Goal: Information Seeking & Learning: Learn about a topic

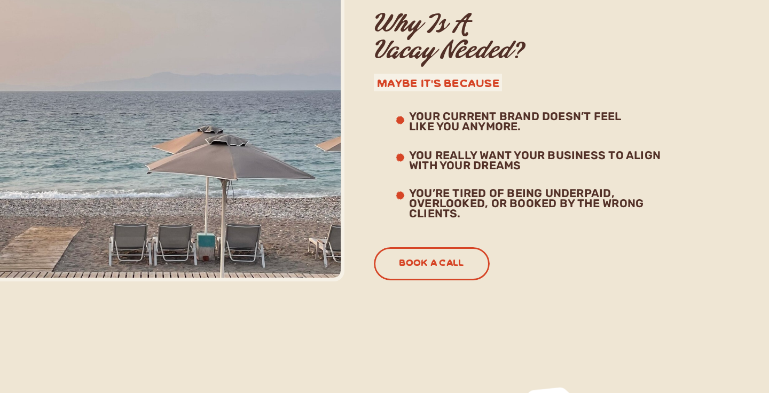
scroll to position [947, 0]
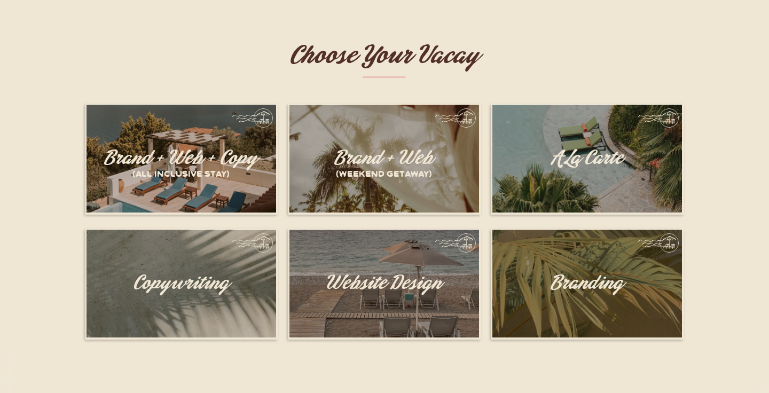
scroll to position [1910, 0]
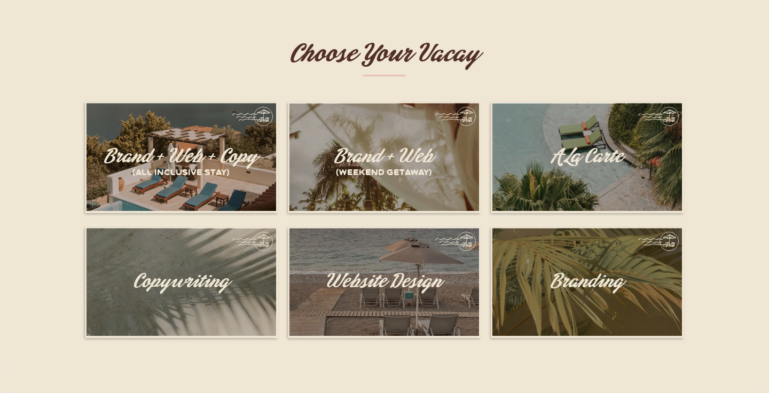
click at [410, 272] on h1 "Website Design" at bounding box center [383, 271] width 191 height 1
click at [400, 272] on h1 "Website Design" at bounding box center [383, 271] width 191 height 1
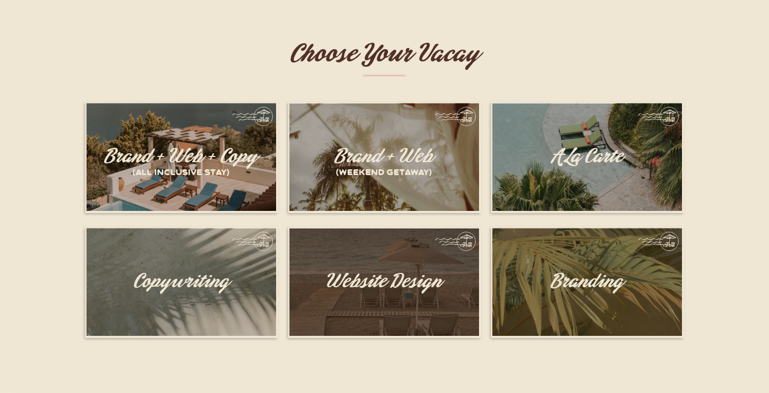
click at [414, 255] on div at bounding box center [385, 282] width 190 height 108
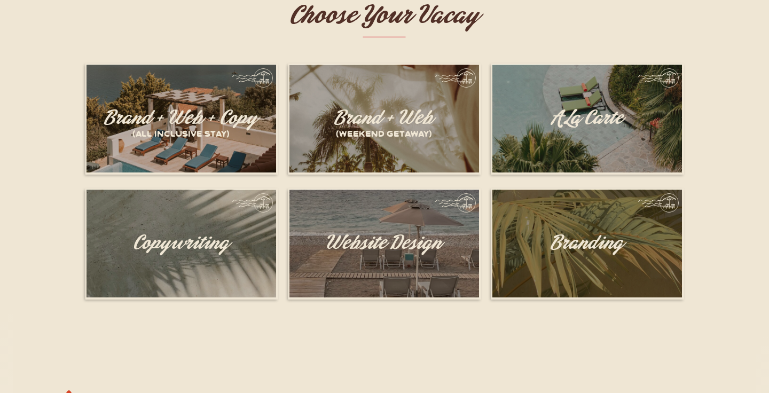
scroll to position [1948, 0]
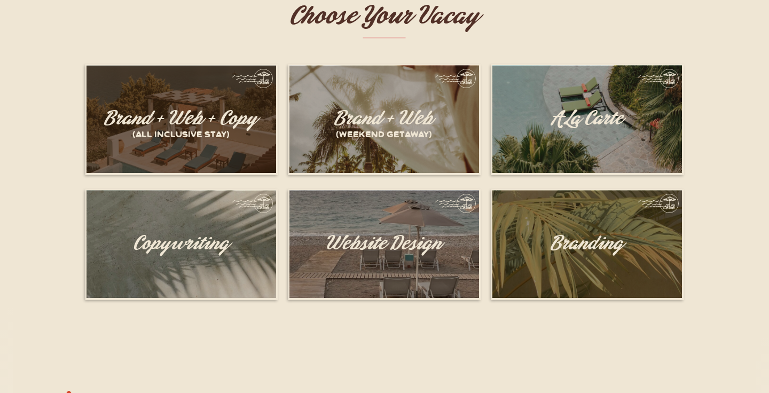
click at [202, 85] on div at bounding box center [182, 119] width 190 height 108
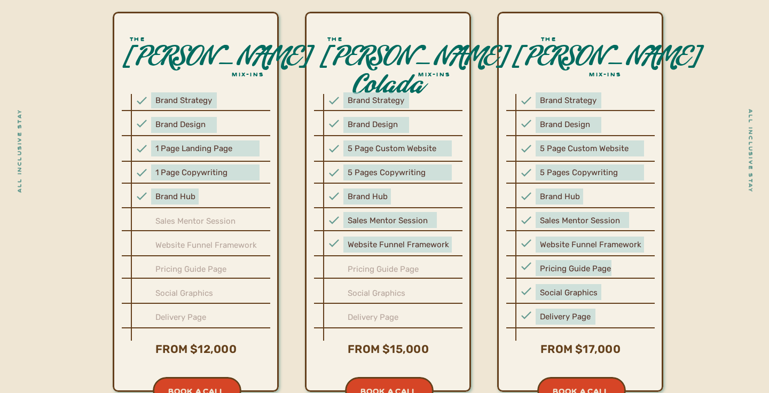
scroll to position [3089, 0]
